Goal: Find specific page/section: Find specific page/section

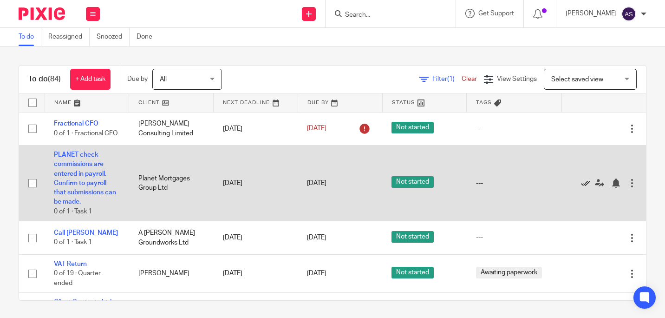
click at [581, 185] on icon at bounding box center [585, 182] width 9 height 9
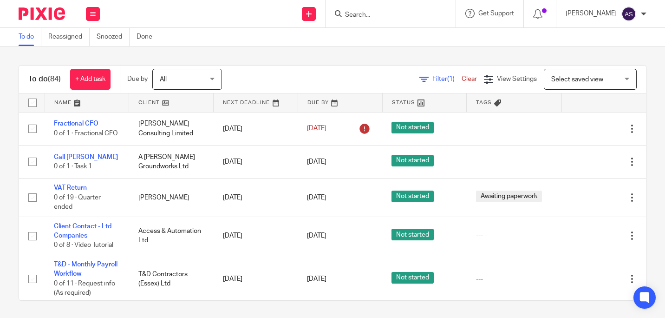
click at [401, 12] on input "Search" at bounding box center [386, 15] width 84 height 8
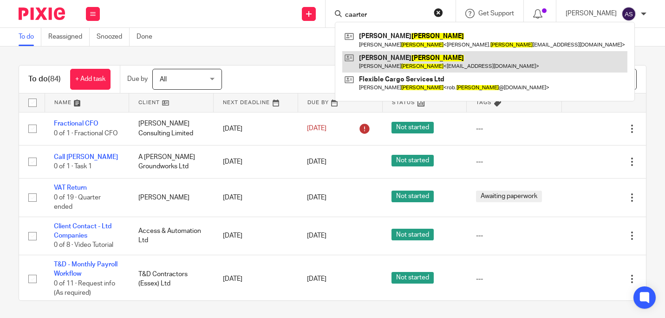
type input "caarter"
click at [396, 64] on link at bounding box center [484, 61] width 285 height 21
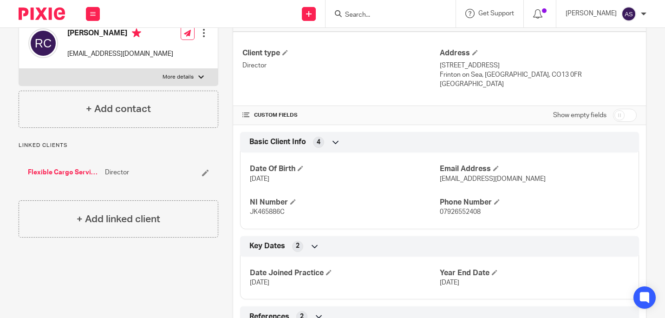
scroll to position [186, 0]
